Goal: Navigation & Orientation: Find specific page/section

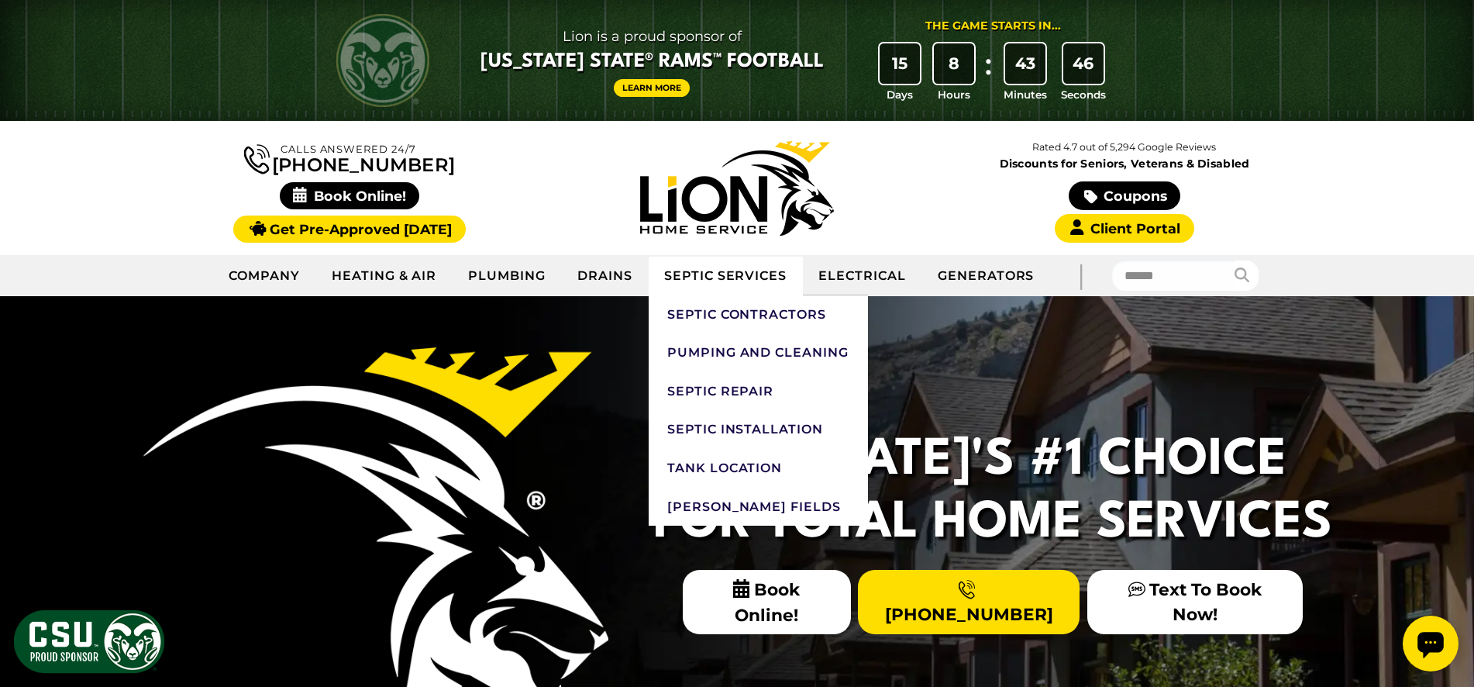
click at [775, 288] on link "Septic Services" at bounding box center [726, 276] width 154 height 39
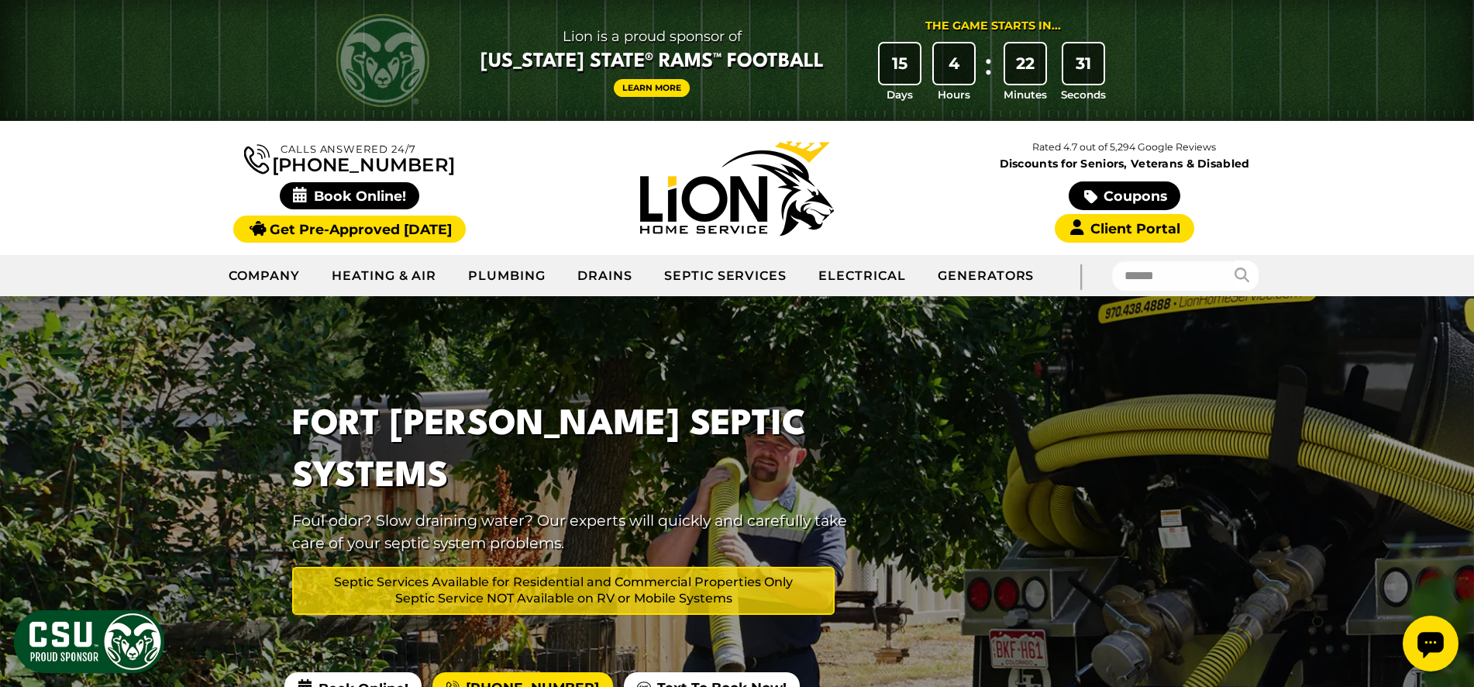
click at [1247, 519] on div at bounding box center [737, 556] width 1474 height 521
